Goal: Transaction & Acquisition: Purchase product/service

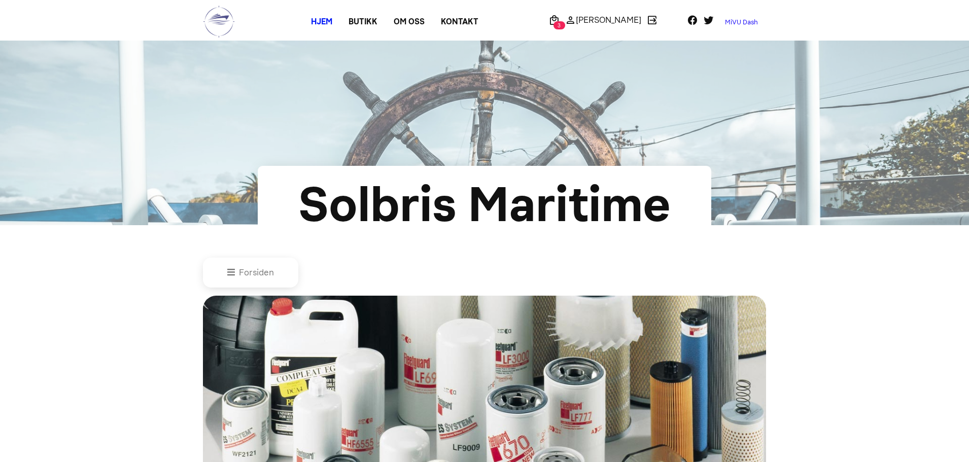
click at [755, 19] on link "MiVU Dash" at bounding box center [741, 22] width 49 height 16
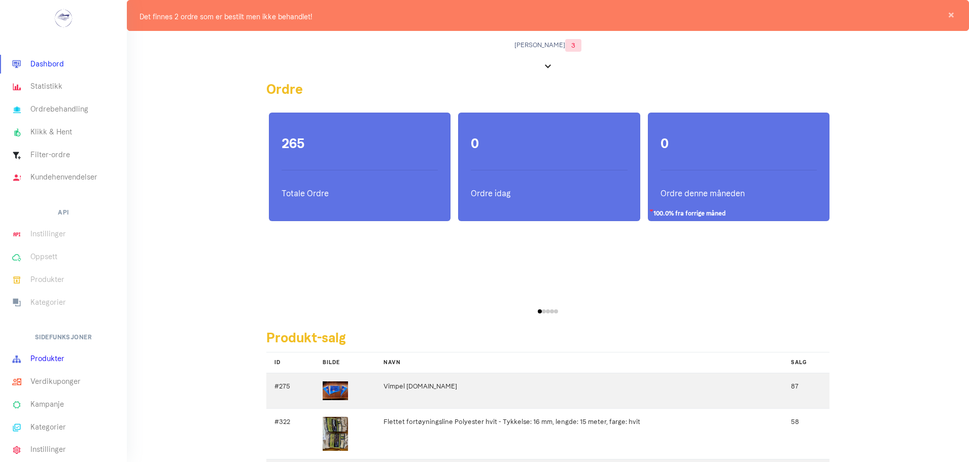
click at [61, 363] on link "Produkter" at bounding box center [63, 359] width 127 height 23
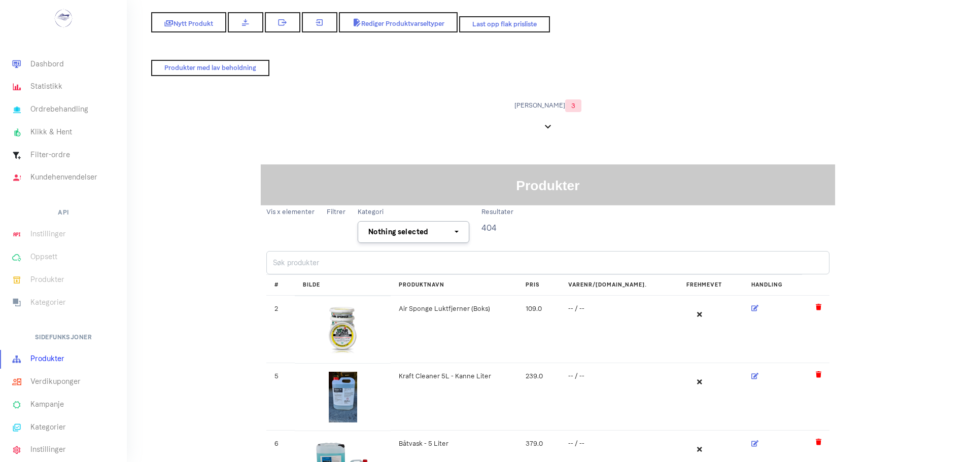
select select
click at [383, 257] on input "search" at bounding box center [547, 262] width 563 height 23
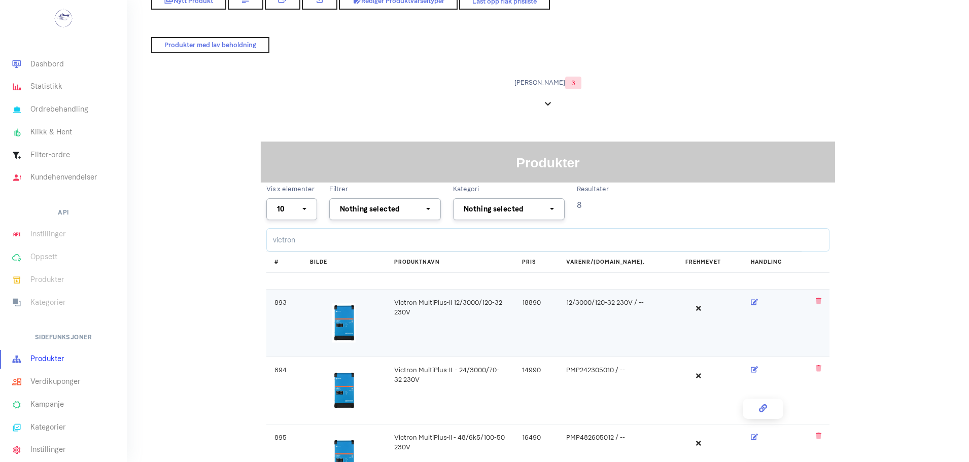
scroll to position [101, 0]
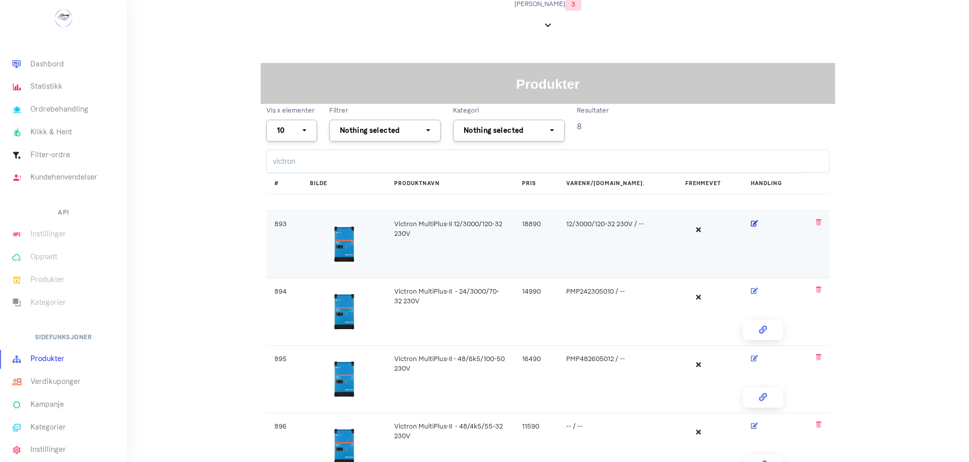
type input "victron"
click at [751, 223] on icon at bounding box center [755, 223] width 8 height 7
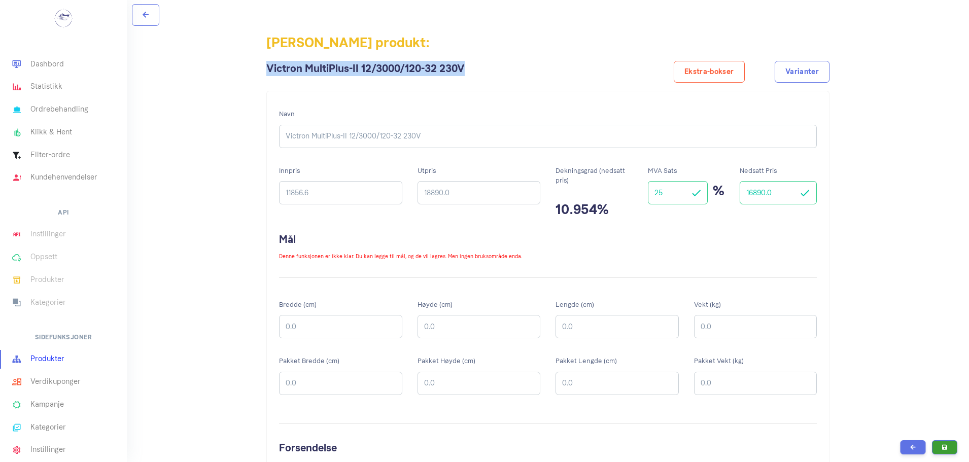
drag, startPoint x: 416, startPoint y: 66, endPoint x: 267, endPoint y: 65, distance: 148.7
click at [267, 65] on span "Victron MultiPlus-II 12/3000/120-32 230V Ekstra-bokser Varianter" at bounding box center [547, 76] width 563 height 30
copy h2 "Victron MultiPlus-II 12/3000/120-32 230V"
click at [494, 194] on input "18890.0" at bounding box center [479, 192] width 123 height 23
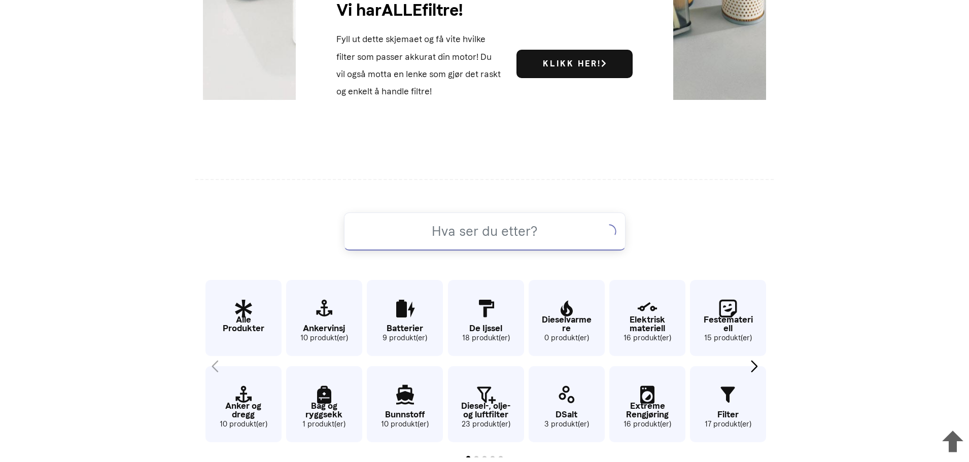
scroll to position [473, 0]
click at [462, 232] on input at bounding box center [485, 231] width 282 height 38
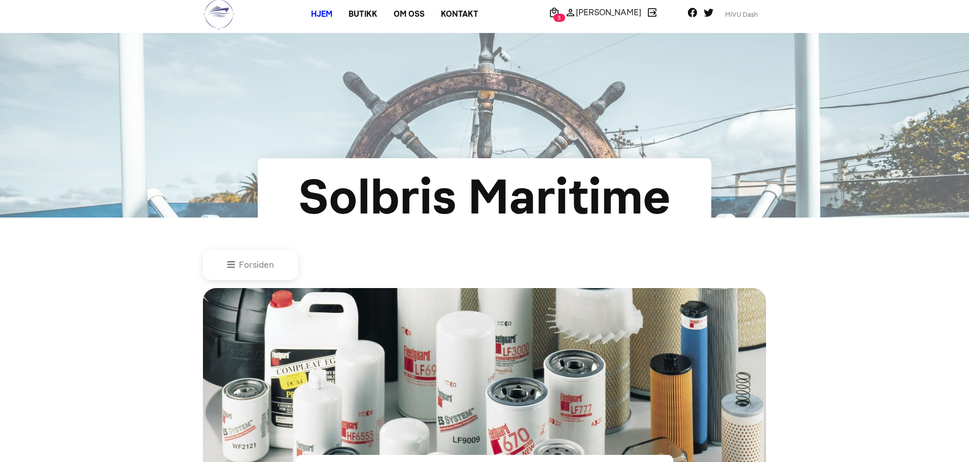
scroll to position [0, 0]
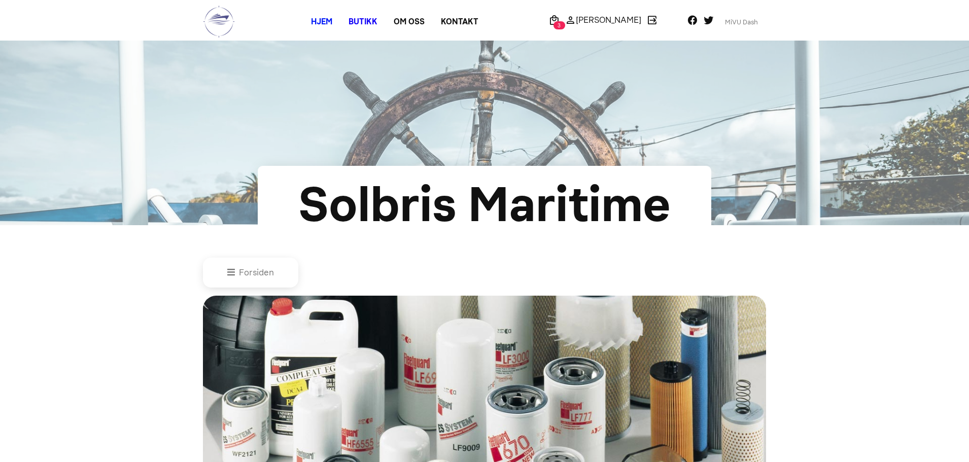
click at [377, 19] on link "Butikk" at bounding box center [362, 22] width 45 height 18
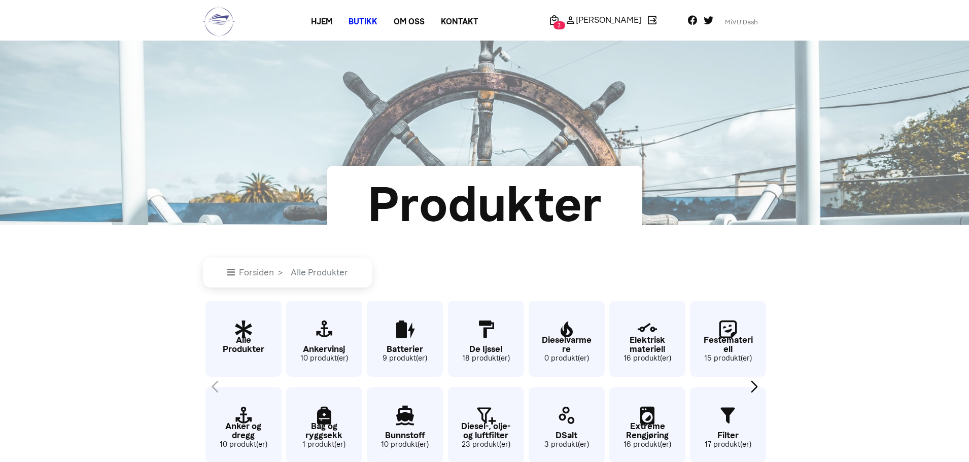
scroll to position [304, 0]
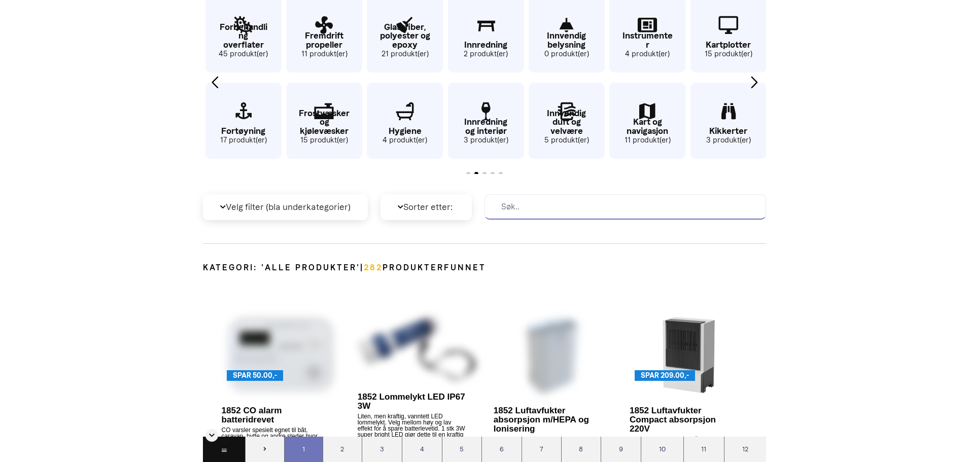
click at [545, 202] on input at bounding box center [626, 206] width 282 height 25
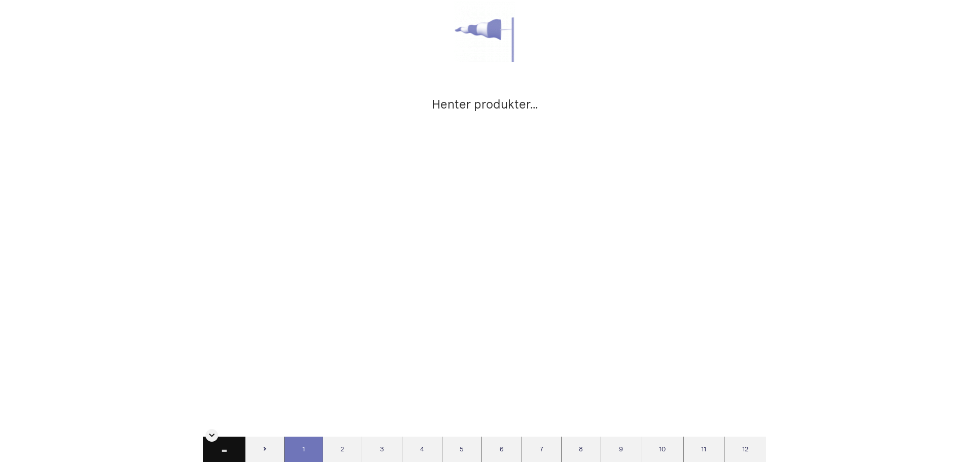
scroll to position [610, 0]
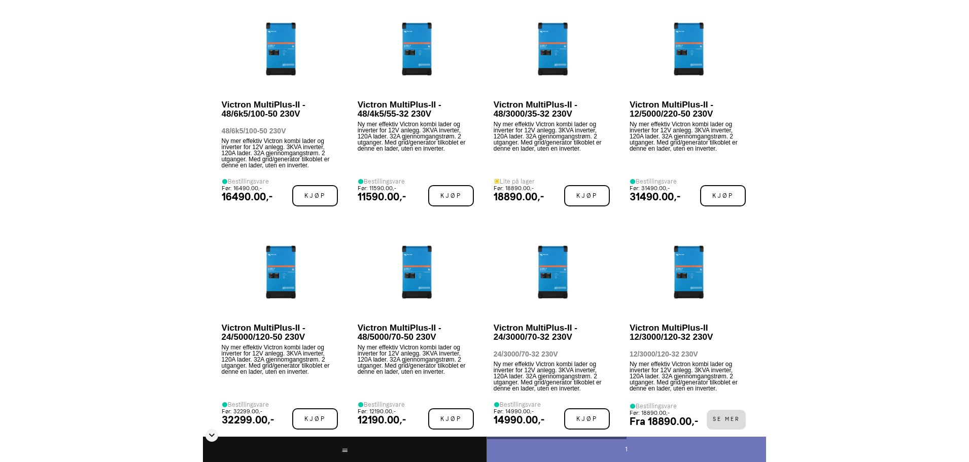
type input "victron"
click at [662, 108] on p "Victron MultiPlus-II - 12/5000/220-50 230V" at bounding box center [684, 109] width 109 height 18
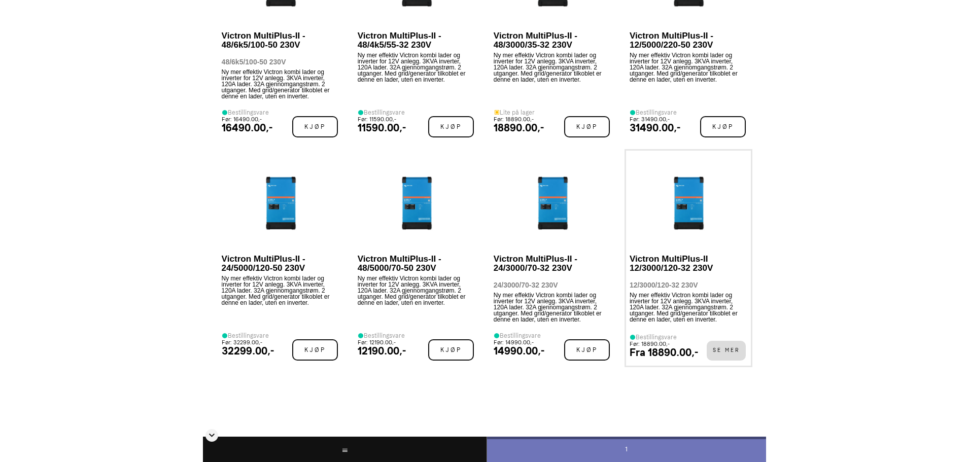
scroll to position [712, 0]
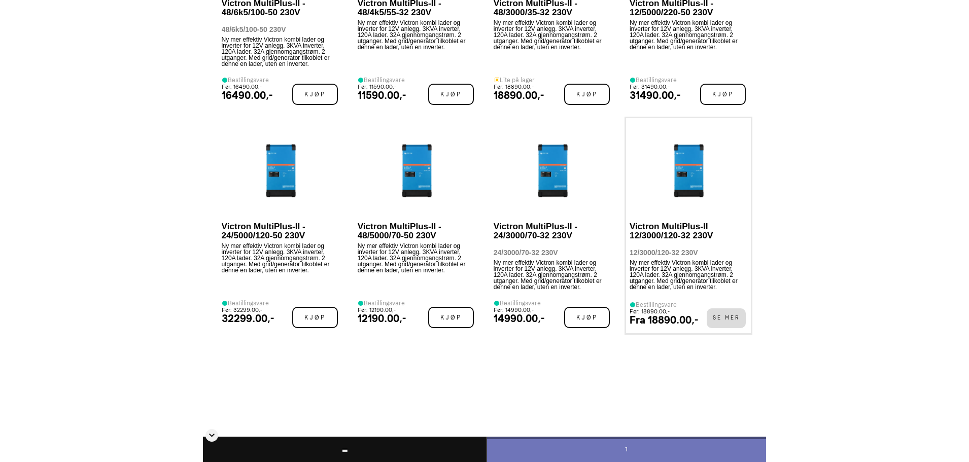
click at [687, 247] on div "Victron MultiPlus-II 12/3000/120-32 230V 12/3000/120-32 230V Ny mer effektiv Vi…" at bounding box center [689, 273] width 118 height 113
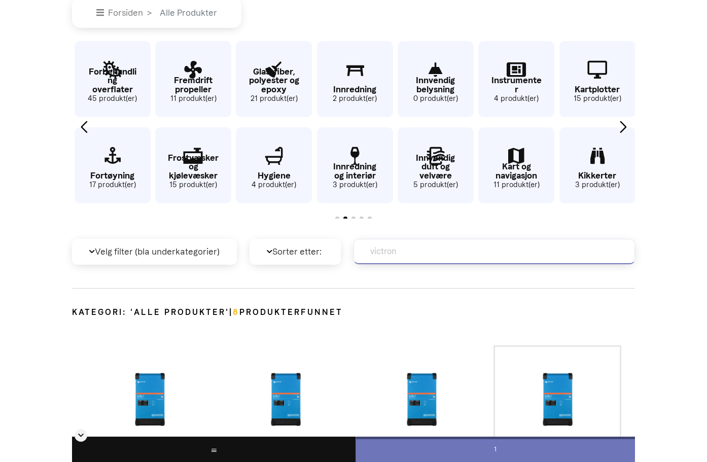
scroll to position [255, 0]
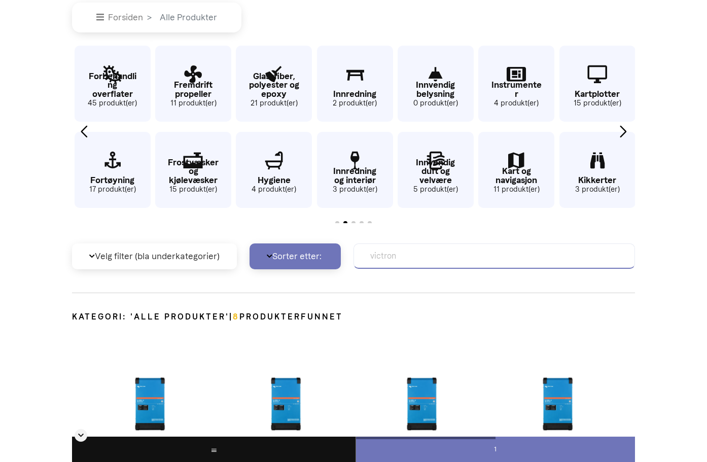
drag, startPoint x: 478, startPoint y: 256, endPoint x: 277, endPoint y: 247, distance: 201.7
click at [284, 249] on div "Velg filter (bla underkategorier) Sorter etter: A-Å Å-A Mest kjøpt Minst kjøpt …" at bounding box center [353, 256] width 563 height 42
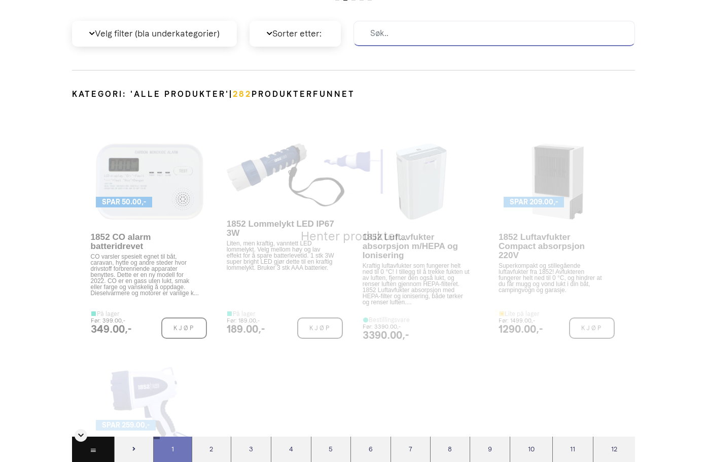
scroll to position [478, 0]
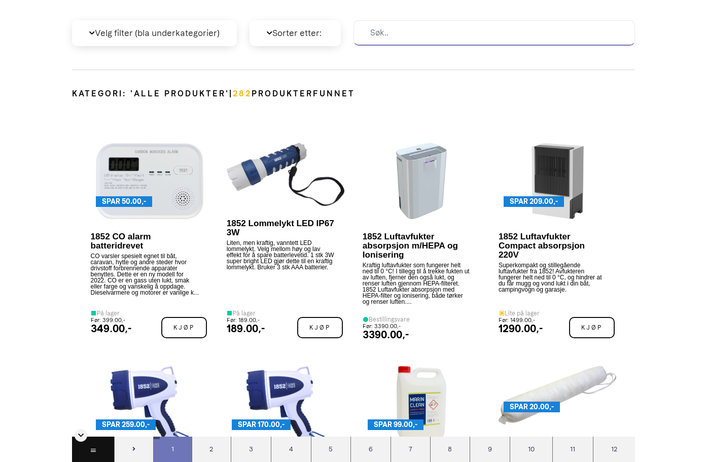
click at [407, 38] on input at bounding box center [495, 32] width 282 height 25
type input "victron"
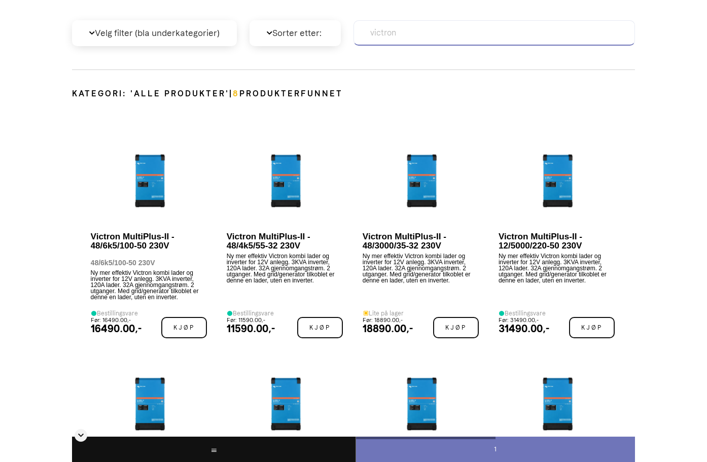
drag, startPoint x: 378, startPoint y: 34, endPoint x: 373, endPoint y: 33, distance: 5.1
click at [373, 33] on input "victron" at bounding box center [495, 32] width 282 height 25
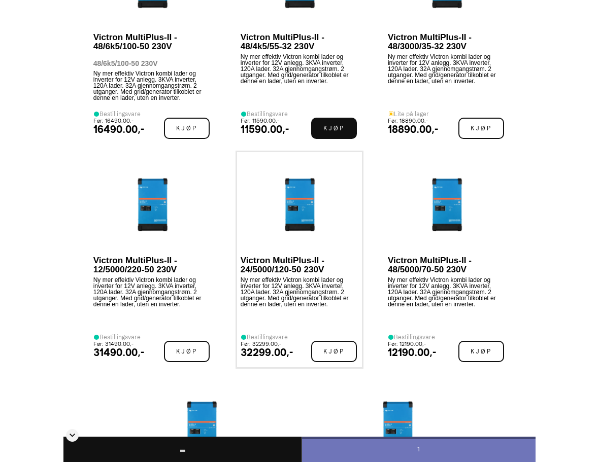
scroll to position [732, 0]
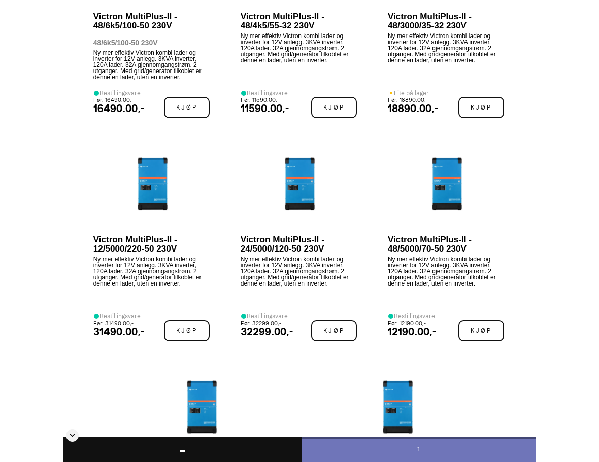
click at [577, 215] on body at bounding box center [299, 298] width 599 height 2060
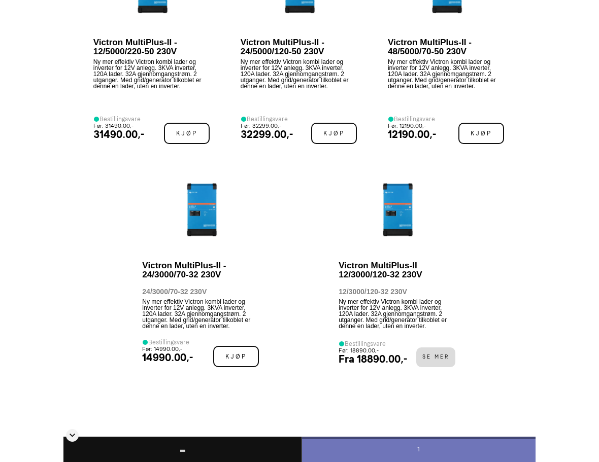
scroll to position [951, 0]
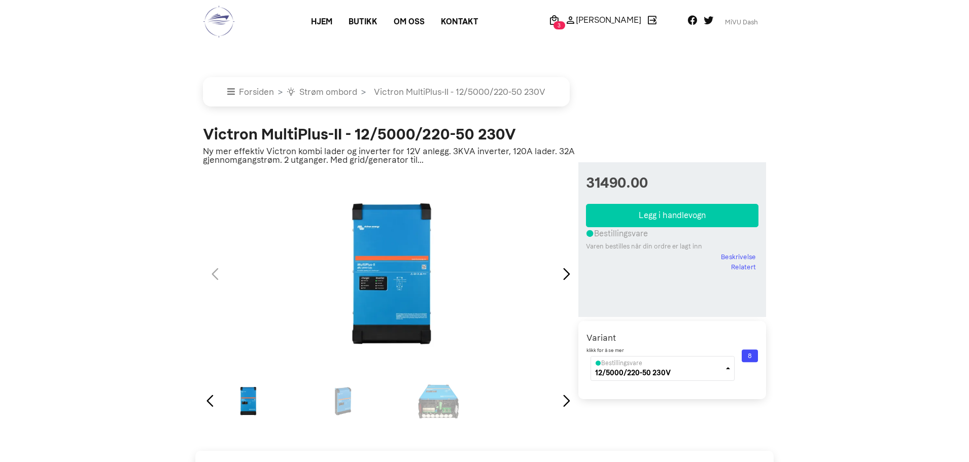
select select "victron-multiplus-ii-123000120-32-230v-125000220-50-230v-"
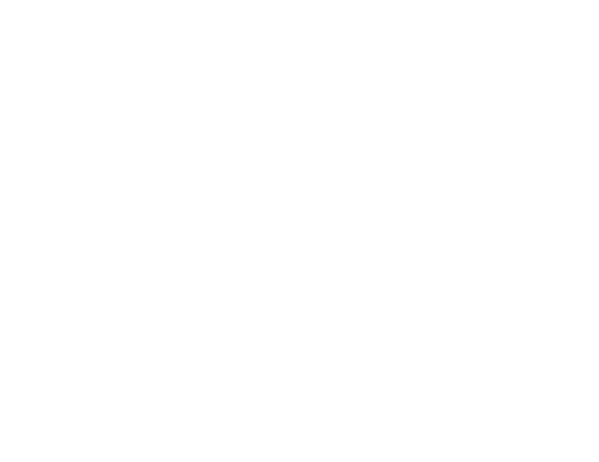
type input "13860;55440"
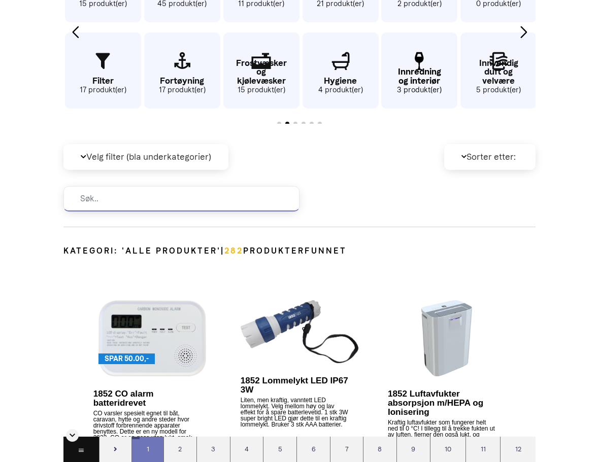
scroll to position [342, 0]
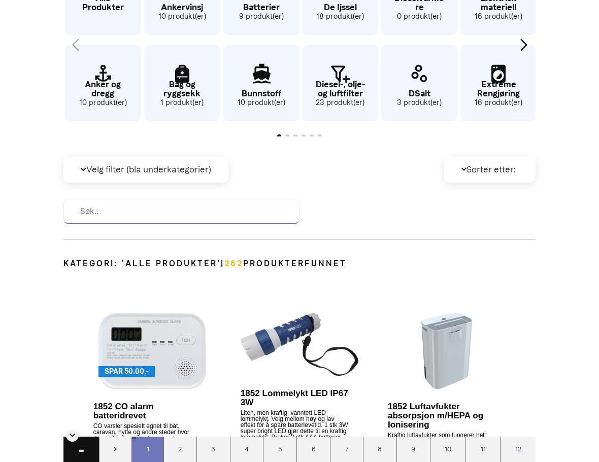
click at [247, 219] on input at bounding box center [181, 211] width 236 height 25
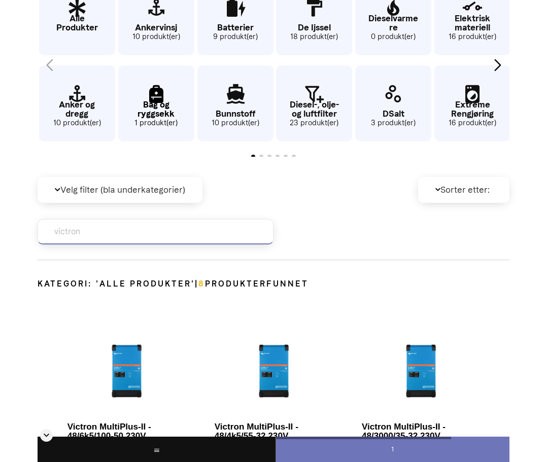
scroll to position [276, 0]
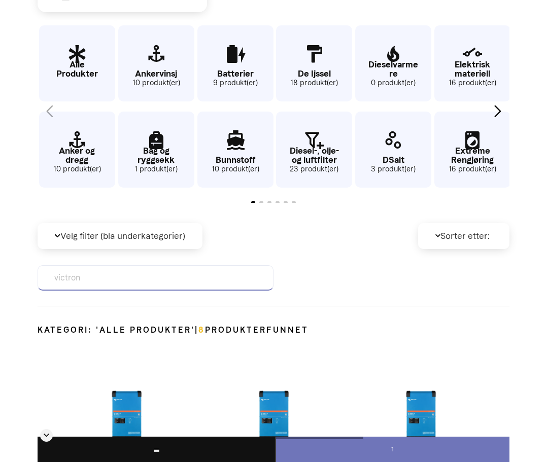
click at [128, 274] on input "victron" at bounding box center [156, 277] width 236 height 25
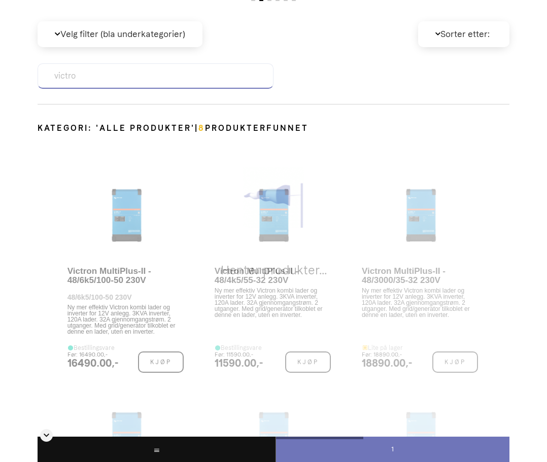
scroll to position [478, 0]
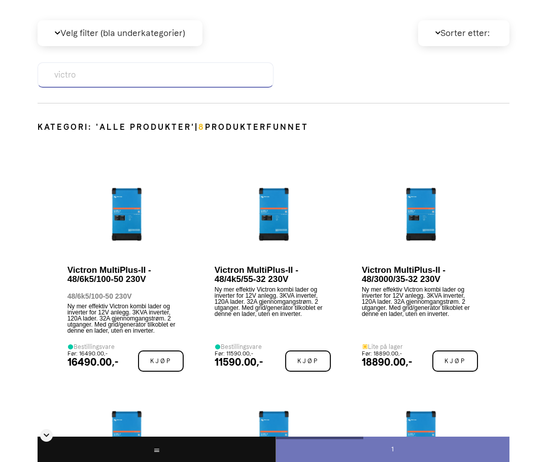
type input "victron"
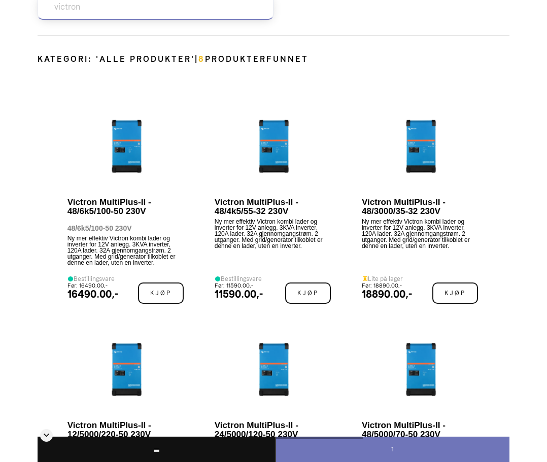
scroll to position [377, 0]
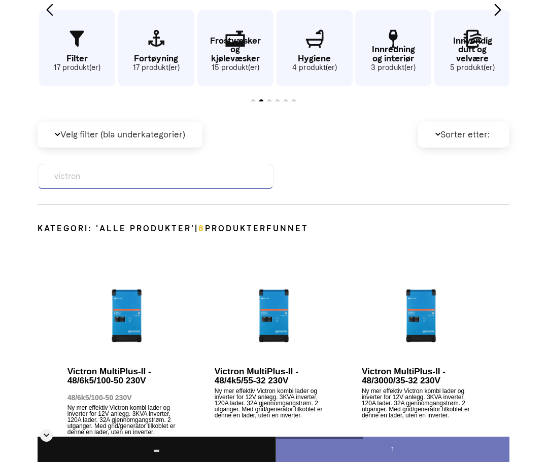
click at [162, 181] on input "victron" at bounding box center [156, 176] width 236 height 25
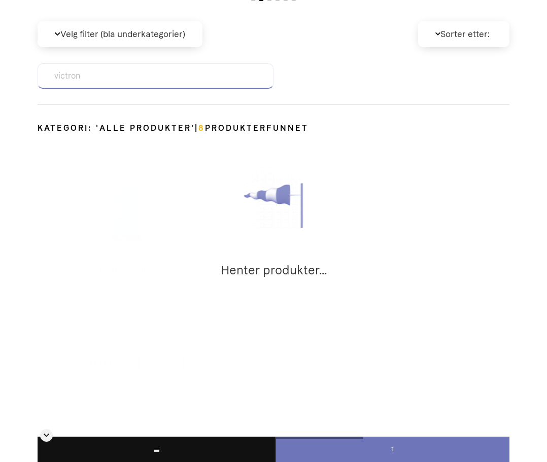
scroll to position [478, 0]
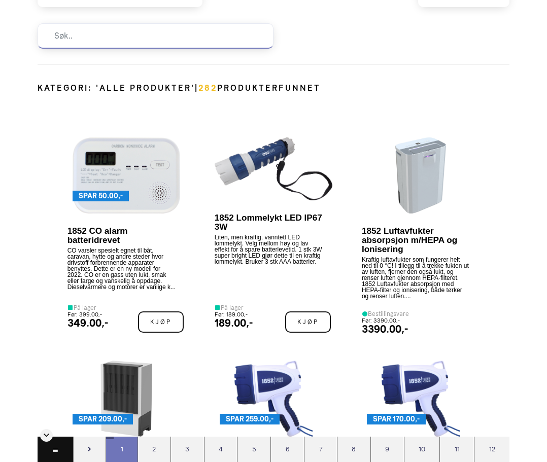
scroll to position [478, 0]
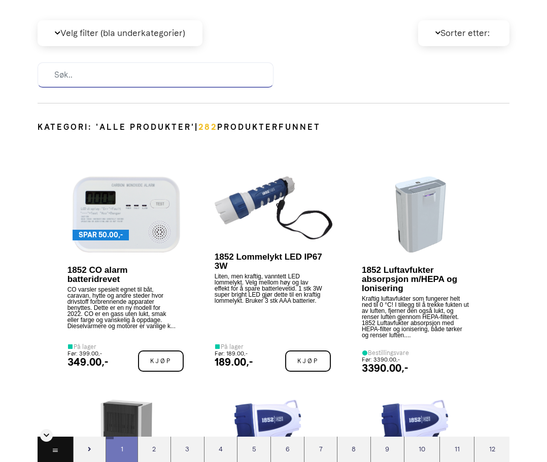
click at [125, 64] on input at bounding box center [156, 74] width 236 height 25
paste input "victron"
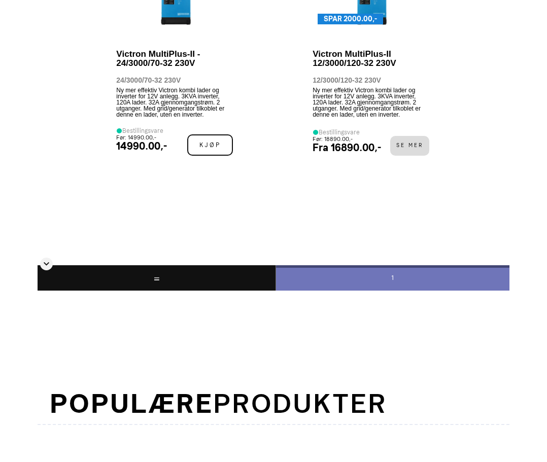
scroll to position [1138, 0]
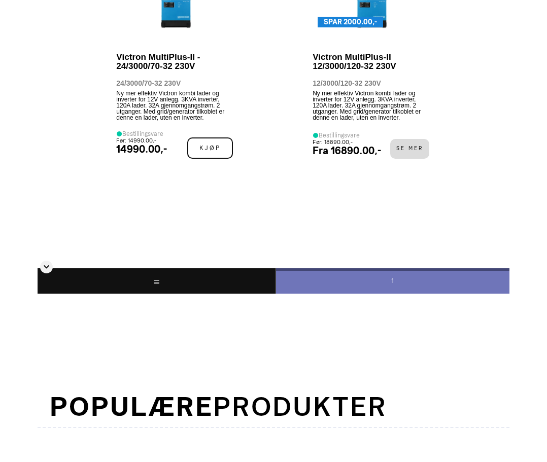
type input "victron"
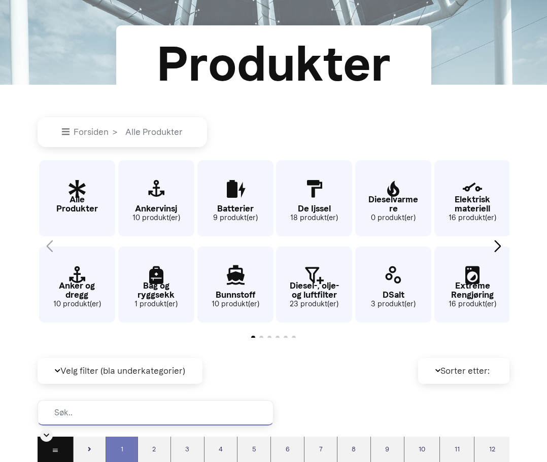
scroll to position [304, 0]
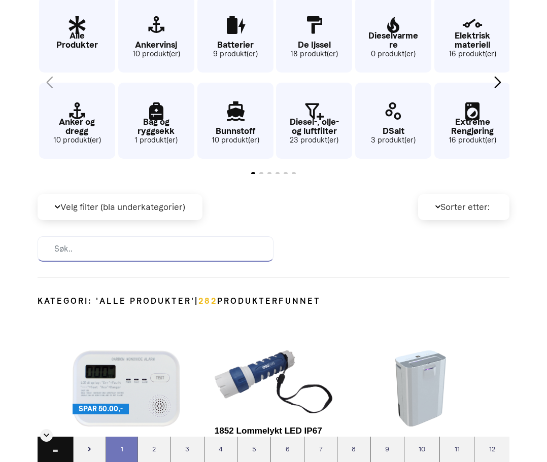
click at [179, 250] on input at bounding box center [156, 248] width 236 height 25
paste input "victron"
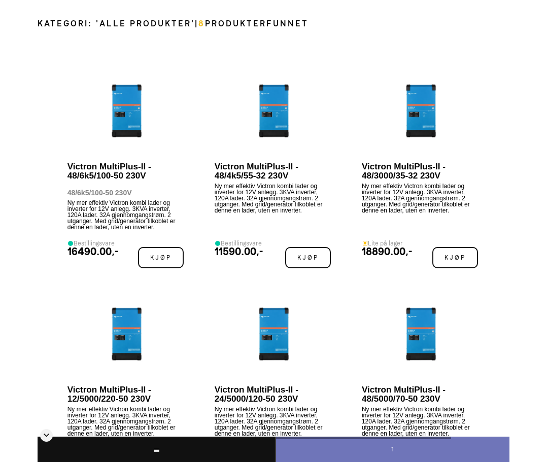
scroll to position [529, 0]
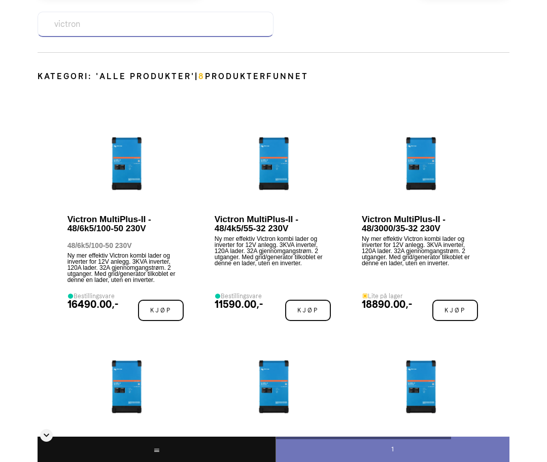
type input "victron"
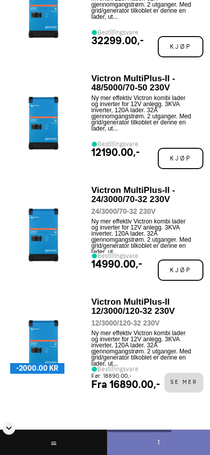
scroll to position [1137, 0]
